Goal: Transaction & Acquisition: Download file/media

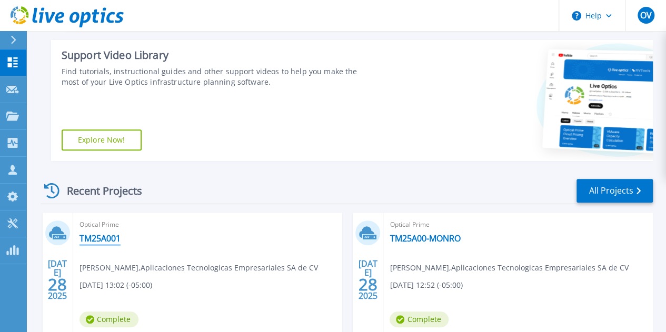
scroll to position [157, 0]
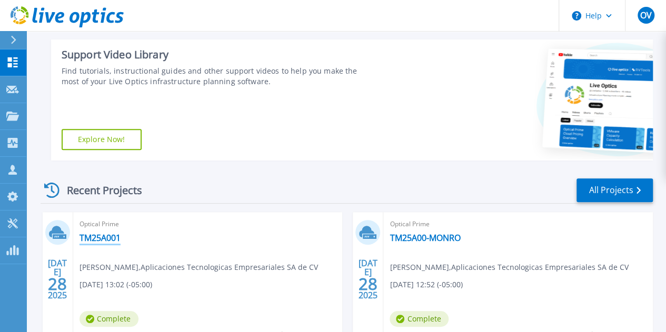
click at [99, 239] on link "TM25A001" at bounding box center [100, 238] width 41 height 11
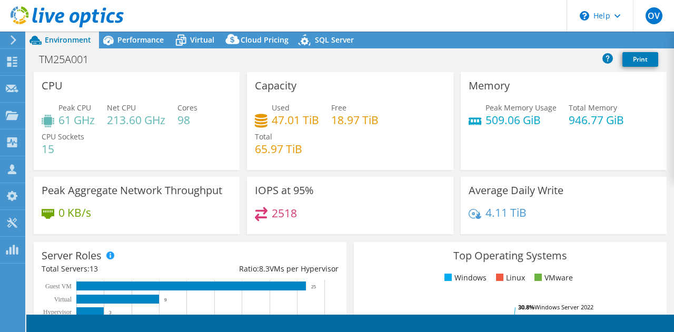
select select "USD"
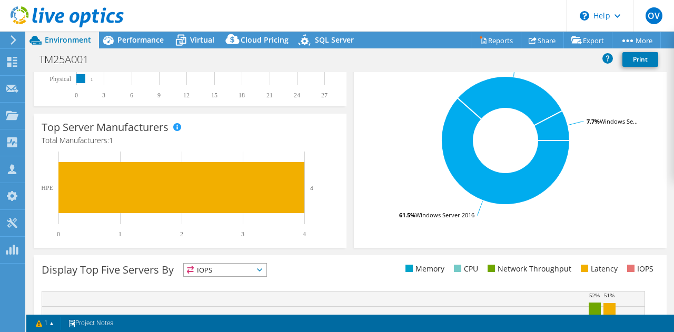
scroll to position [247, 0]
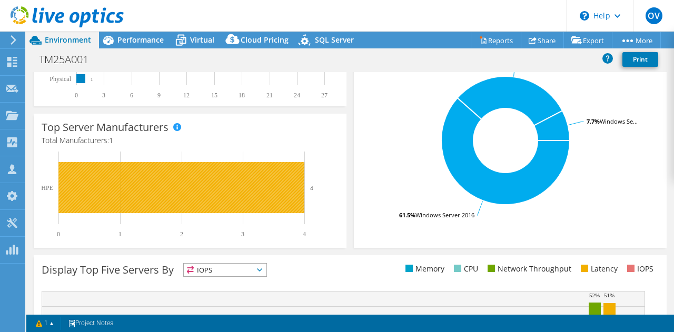
click at [267, 183] on rect at bounding box center [181, 187] width 246 height 51
click at [172, 206] on rect at bounding box center [181, 187] width 246 height 51
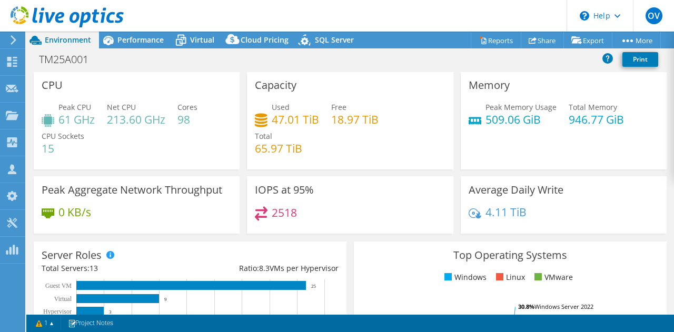
scroll to position [0, 0]
click at [489, 42] on link "Reports" at bounding box center [496, 40] width 51 height 16
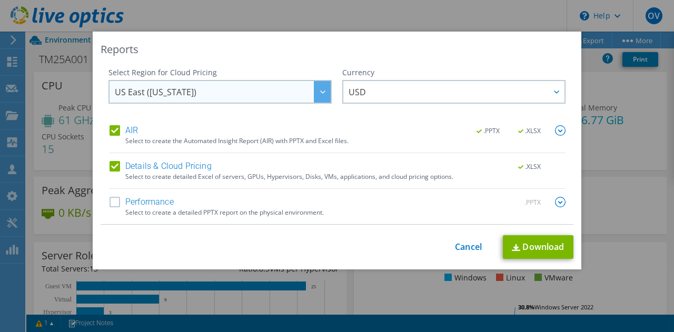
click at [317, 90] on div at bounding box center [322, 92] width 17 height 22
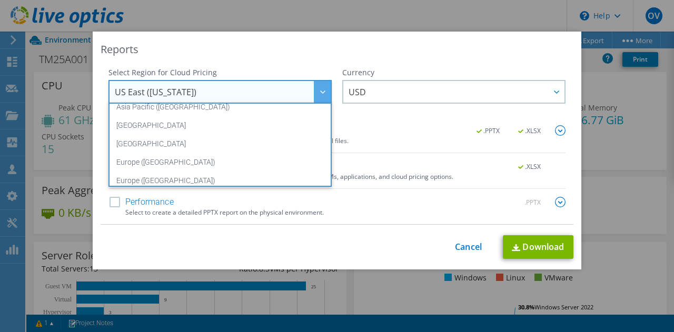
scroll to position [142, 0]
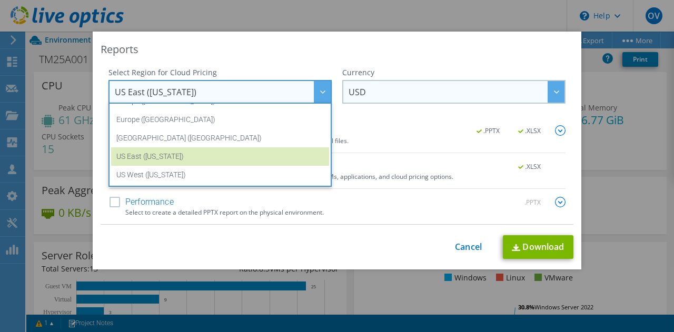
click at [368, 88] on span "USD" at bounding box center [457, 92] width 216 height 22
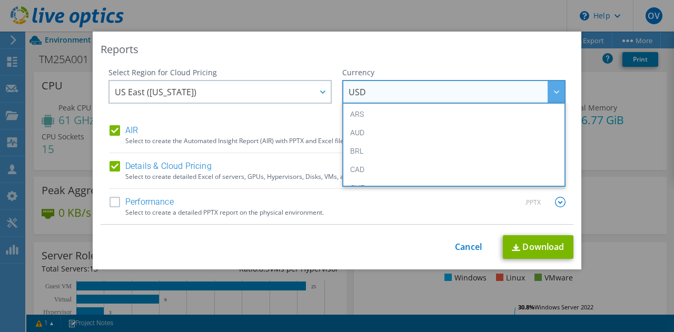
click at [368, 88] on span "USD" at bounding box center [457, 92] width 216 height 22
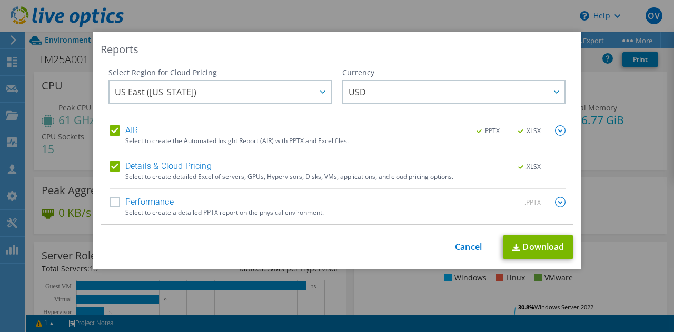
click at [157, 204] on label "Performance" at bounding box center [142, 202] width 64 height 11
click at [0, 0] on input "Performance" at bounding box center [0, 0] width 0 height 0
click at [533, 243] on link "Download" at bounding box center [538, 247] width 71 height 24
click at [465, 247] on link "Cancel" at bounding box center [468, 247] width 27 height 10
